Goal: Task Accomplishment & Management: Complete application form

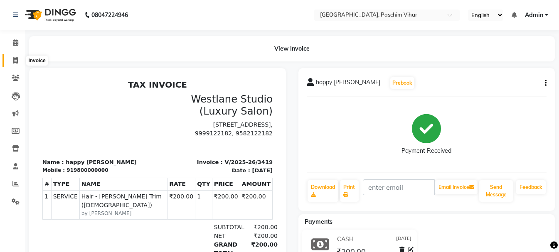
click at [13, 58] on icon at bounding box center [15, 60] width 5 height 6
select select "service"
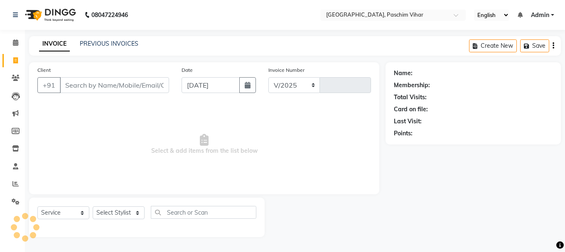
select select "223"
type input "3420"
click at [80, 83] on input "Client" at bounding box center [114, 85] width 109 height 16
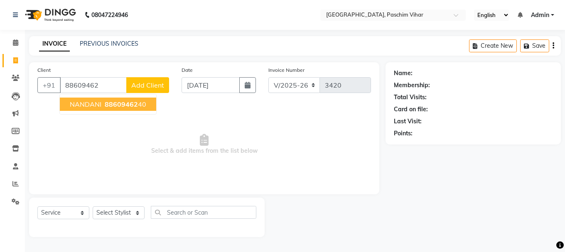
click at [103, 105] on ngb-highlight "88609462 40" at bounding box center [124, 104] width 43 height 8
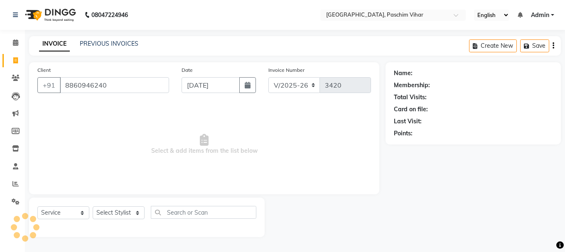
type input "8860946240"
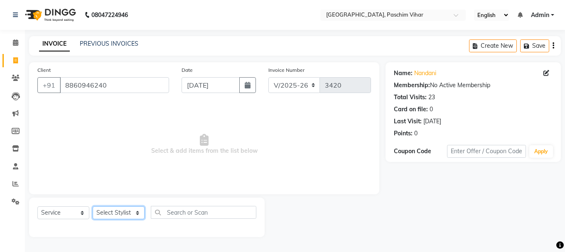
click at [111, 211] on select "Select Stylist Akash Anu Arun Gaurav [PERSON_NAME] [PERSON_NAME] [PERSON_NAME] …" at bounding box center [119, 212] width 52 height 13
select select "59104"
click at [93, 206] on select "Select Stylist Akash Anu Arun Gaurav [PERSON_NAME] [PERSON_NAME] [PERSON_NAME] …" at bounding box center [119, 212] width 52 height 13
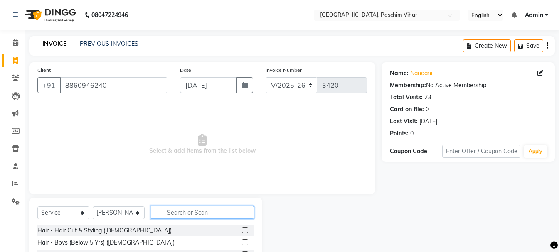
click at [187, 214] on input "text" at bounding box center [202, 212] width 103 height 13
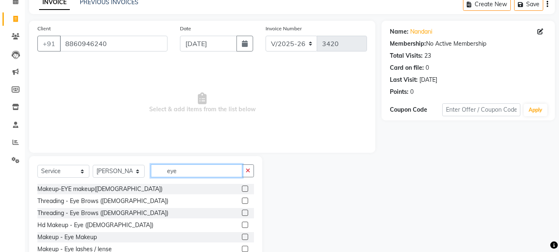
type input "eye"
click at [243, 201] on label at bounding box center [245, 201] width 6 height 6
click at [243, 201] on input "checkbox" at bounding box center [244, 201] width 5 height 5
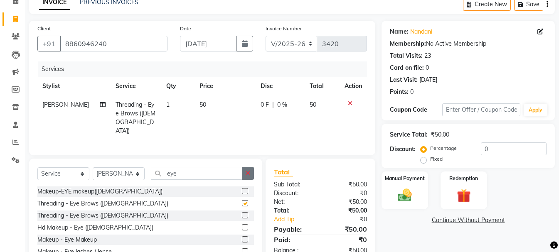
checkbox input "false"
click at [201, 102] on td "50" at bounding box center [224, 118] width 61 height 45
select select "59104"
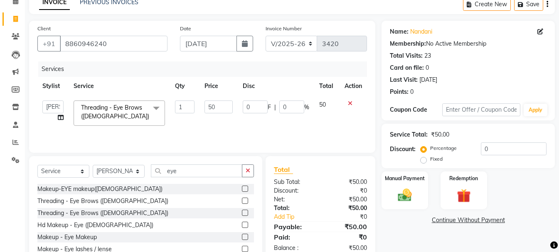
click at [348, 104] on icon at bounding box center [350, 104] width 5 height 6
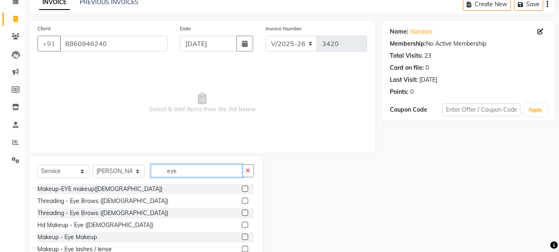
click at [211, 169] on input "eye" at bounding box center [196, 170] width 91 height 13
type input "e"
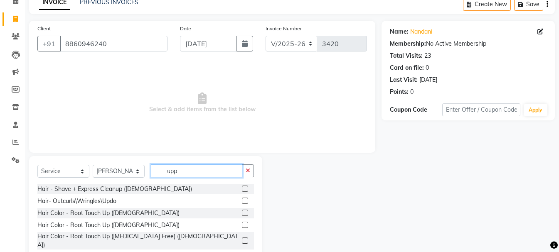
scroll to position [22, 0]
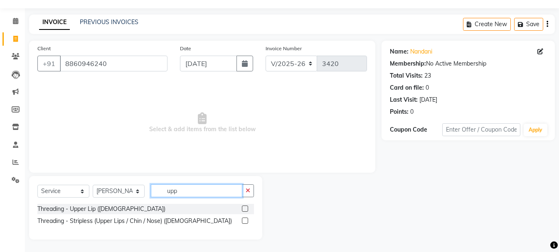
type input "upp"
click at [245, 220] on label at bounding box center [245, 221] width 6 height 6
click at [245, 220] on input "checkbox" at bounding box center [244, 220] width 5 height 5
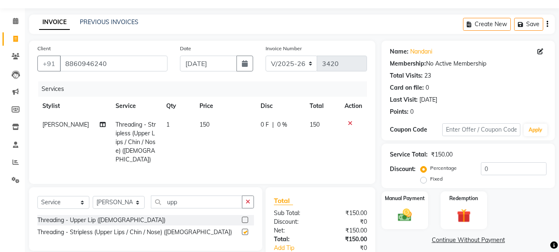
checkbox input "false"
click at [204, 123] on td "150" at bounding box center [224, 142] width 61 height 54
select select "59104"
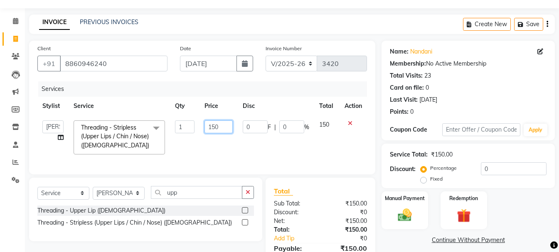
click at [219, 125] on input "150" at bounding box center [218, 126] width 28 height 13
type input "1"
type input "200"
click at [400, 216] on img at bounding box center [404, 215] width 23 height 17
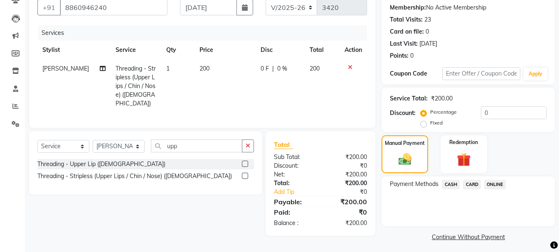
scroll to position [81, 0]
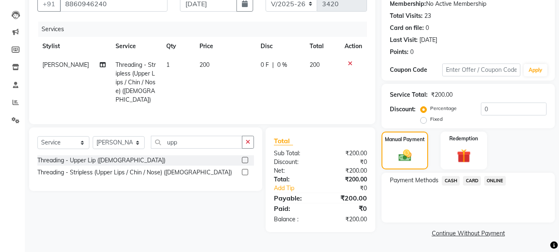
click at [449, 180] on span "CASH" at bounding box center [451, 181] width 18 height 10
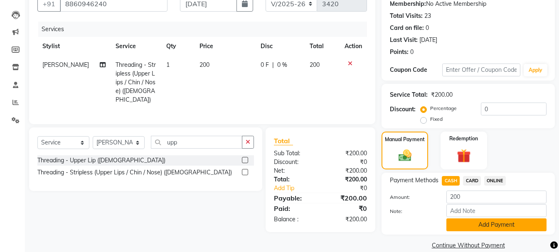
click at [499, 229] on button "Add Payment" at bounding box center [496, 224] width 100 height 13
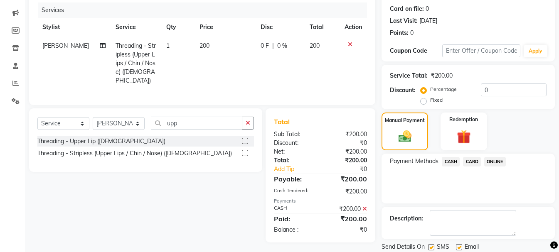
scroll to position [128, 0]
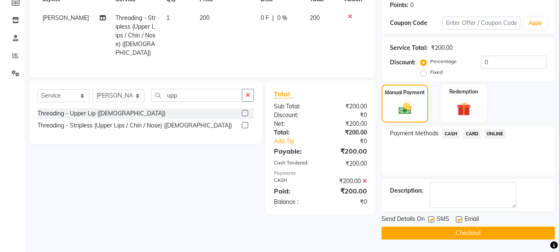
click at [499, 233] on button "Checkout" at bounding box center [467, 233] width 173 height 13
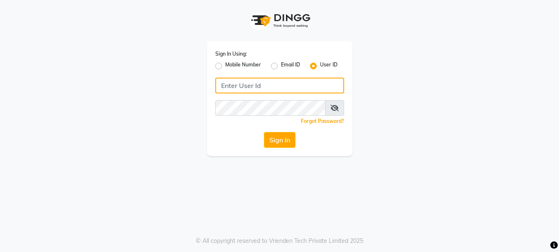
type input "westlanestudio"
